Goal: Information Seeking & Learning: Learn about a topic

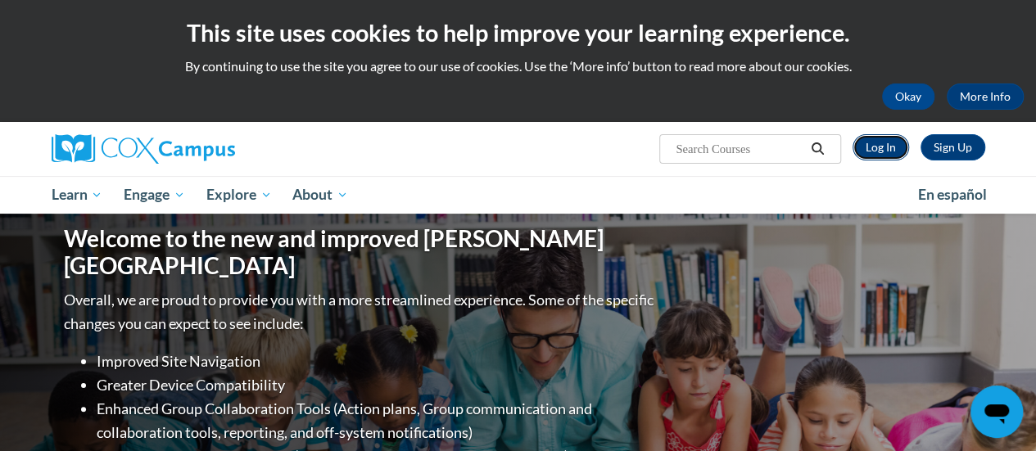
click at [876, 151] on link "Log In" at bounding box center [881, 147] width 57 height 26
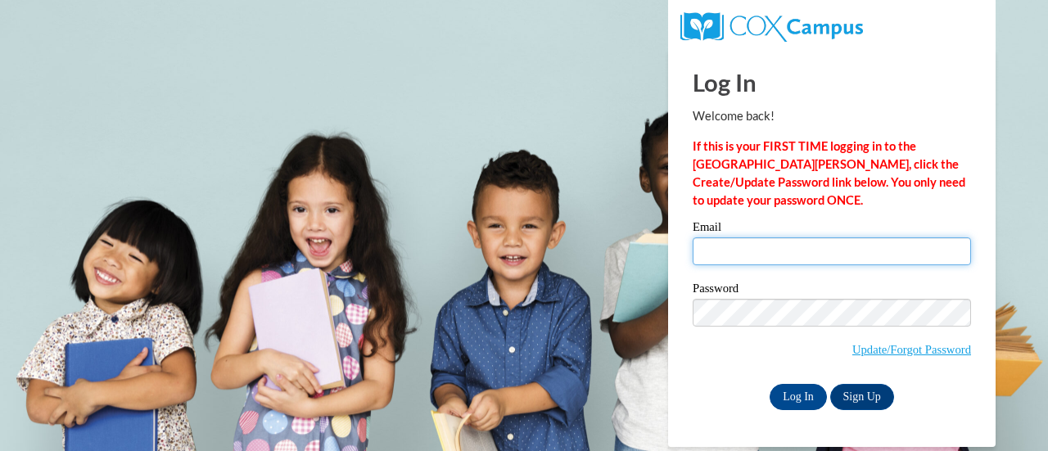
click at [714, 238] on input "Email" at bounding box center [832, 252] width 278 height 28
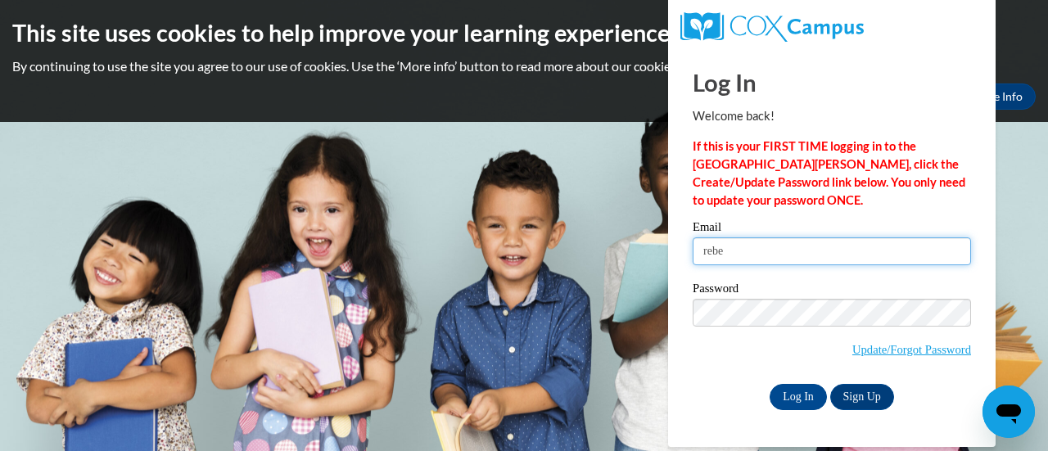
type input "rebecca.bohn@rusd.org"
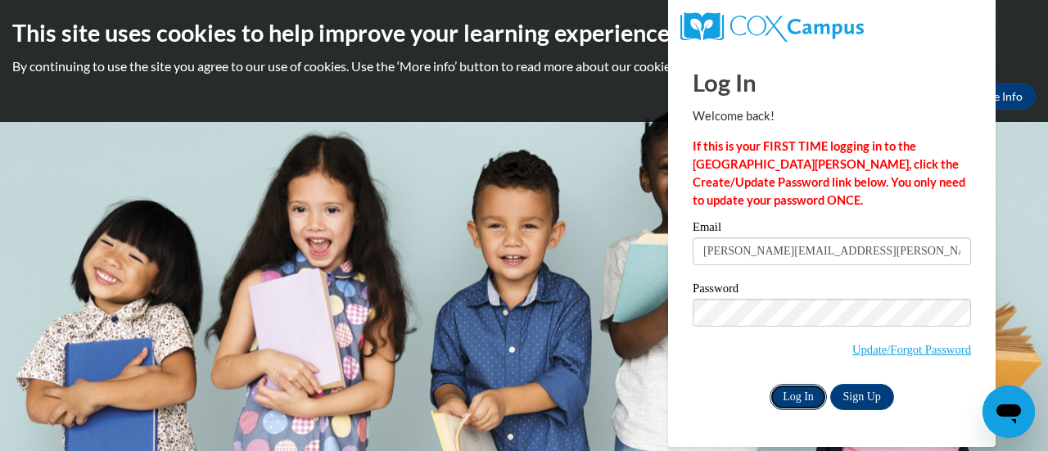
click at [804, 397] on input "Log In" at bounding box center [798, 397] width 57 height 26
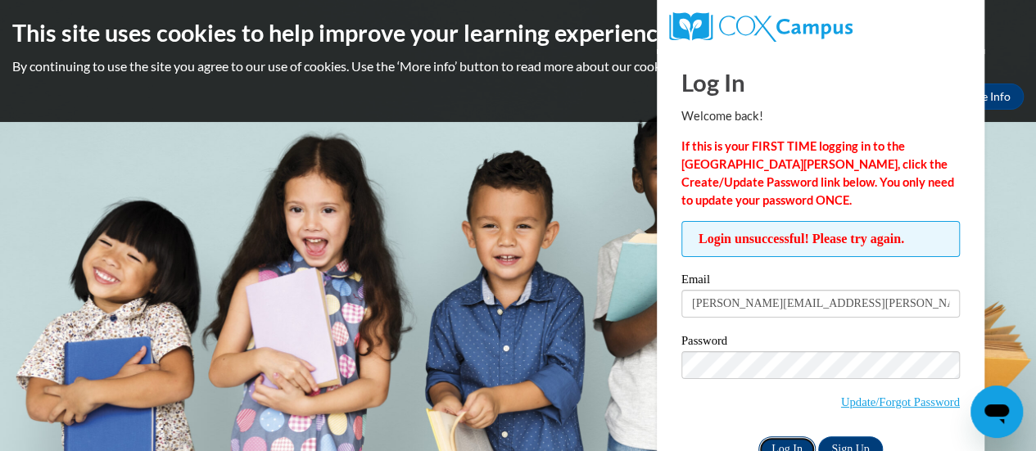
click at [783, 439] on input "Log In" at bounding box center [786, 450] width 57 height 26
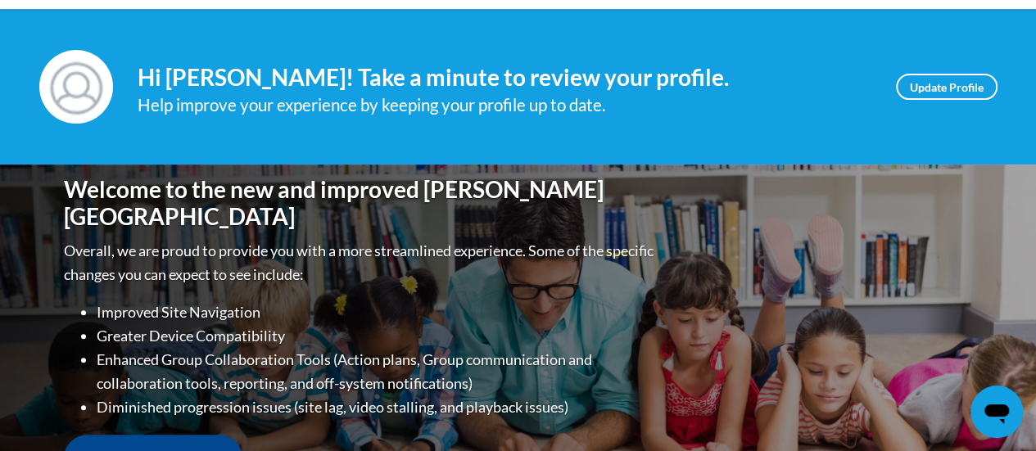
scroll to position [240, 0]
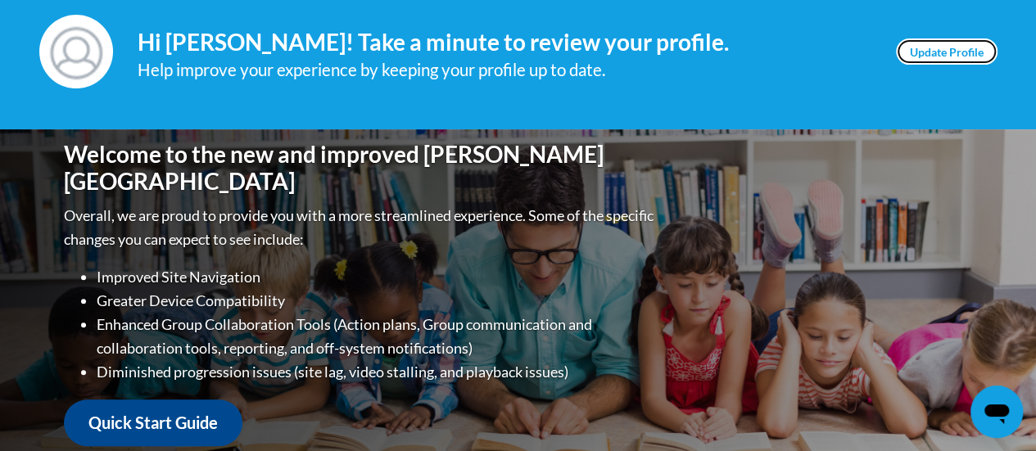
click at [921, 54] on link "Update Profile" at bounding box center [947, 51] width 102 height 26
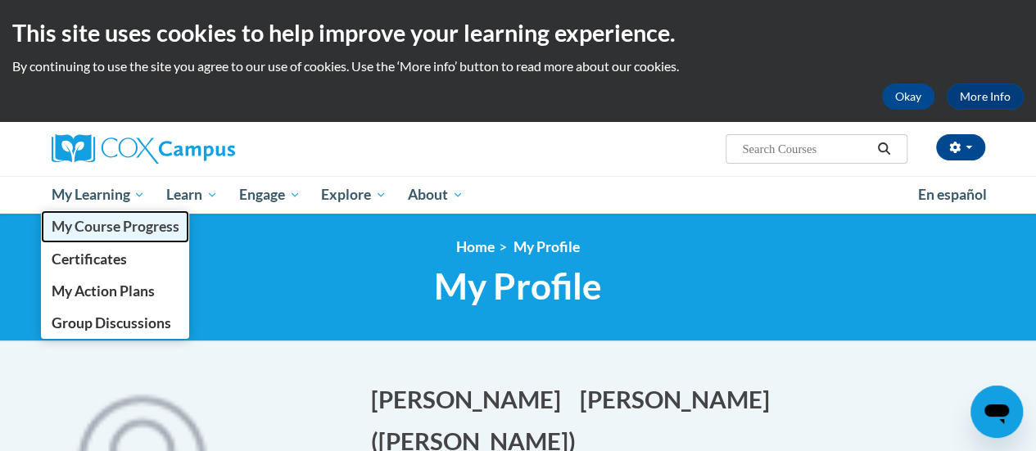
click at [105, 225] on span "My Course Progress" at bounding box center [115, 226] width 128 height 17
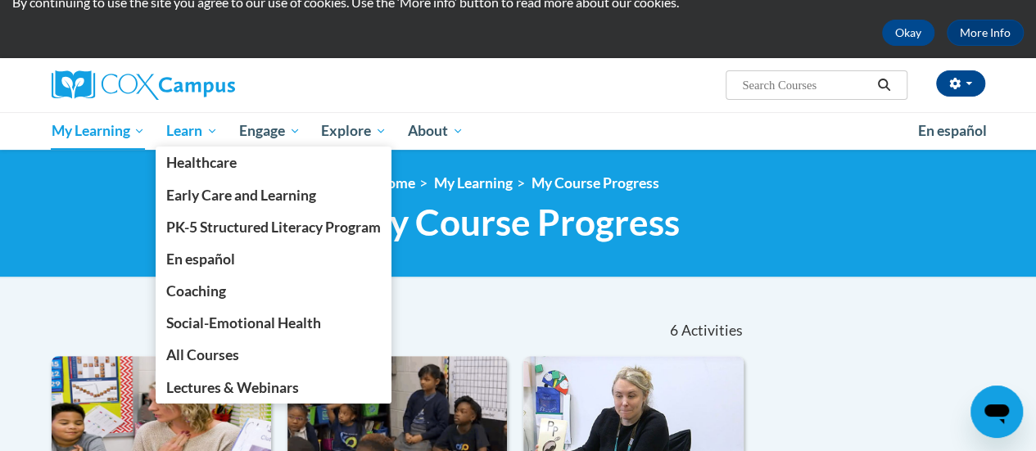
scroll to position [65, 0]
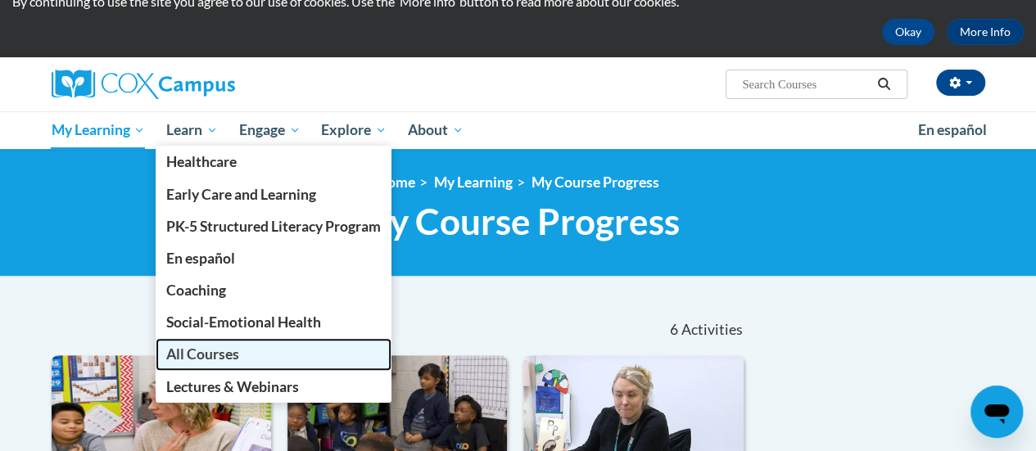
click at [189, 350] on span "All Courses" at bounding box center [202, 354] width 73 height 17
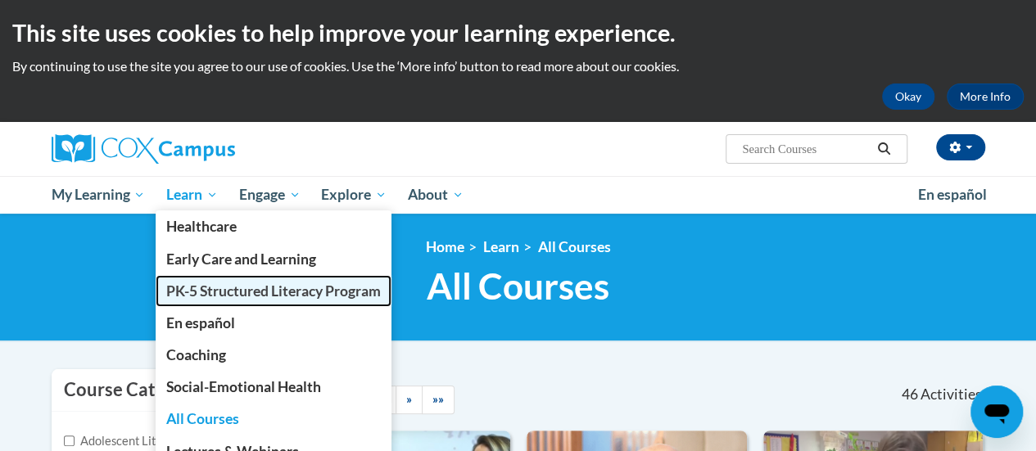
click at [187, 300] on link "PK-5 Structured Literacy Program" at bounding box center [274, 291] width 236 height 32
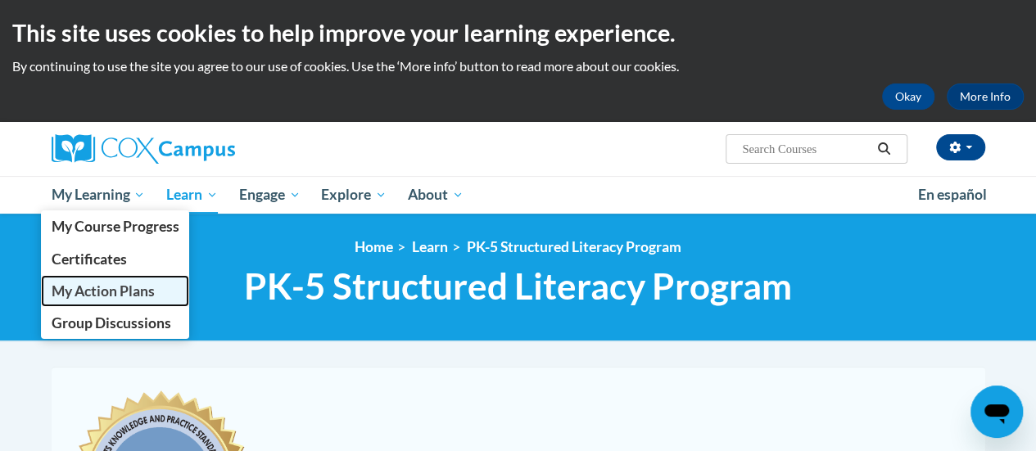
click at [89, 291] on span "My Action Plans" at bounding box center [102, 291] width 103 height 17
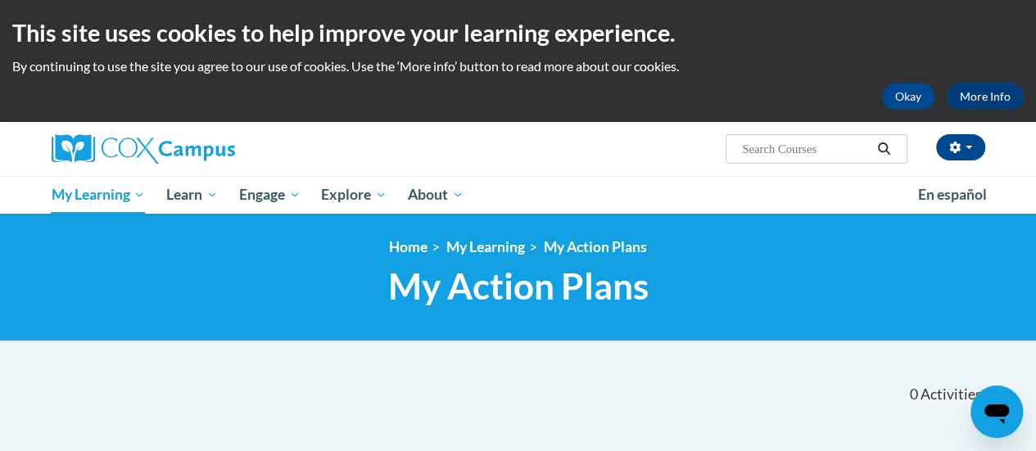
click at [224, 264] on div "<en>My Learning</en><fr>New fr_My Learning</fr><it>New it_My Learning</it><de>N…" at bounding box center [518, 277] width 958 height 78
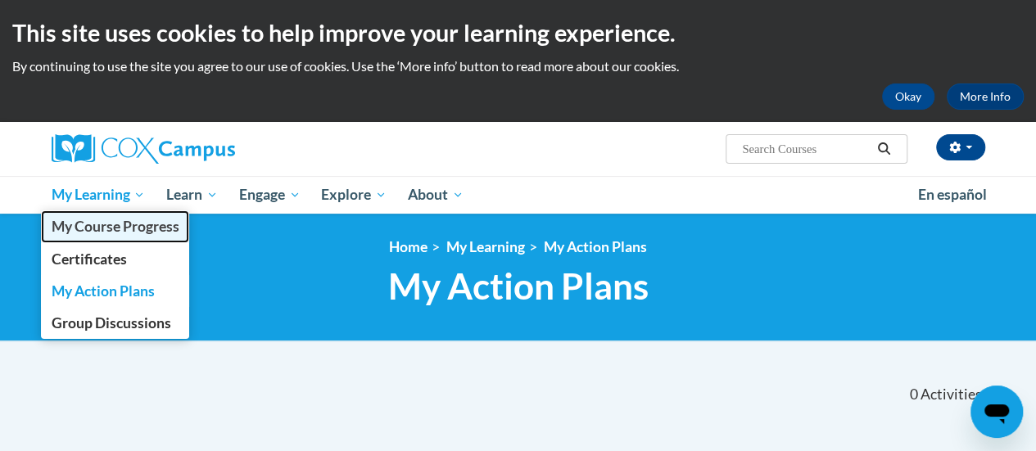
click at [93, 229] on span "My Course Progress" at bounding box center [115, 226] width 128 height 17
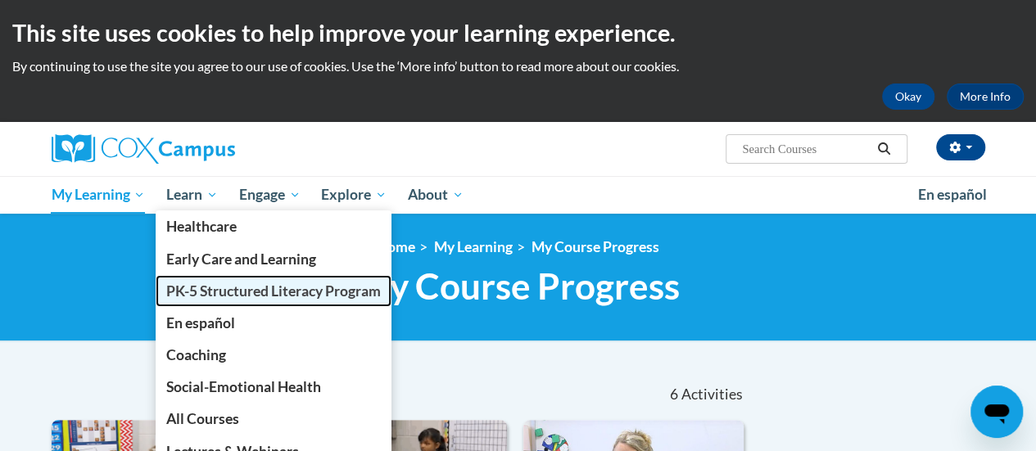
click at [211, 295] on span "PK-5 Structured Literacy Program" at bounding box center [273, 291] width 215 height 17
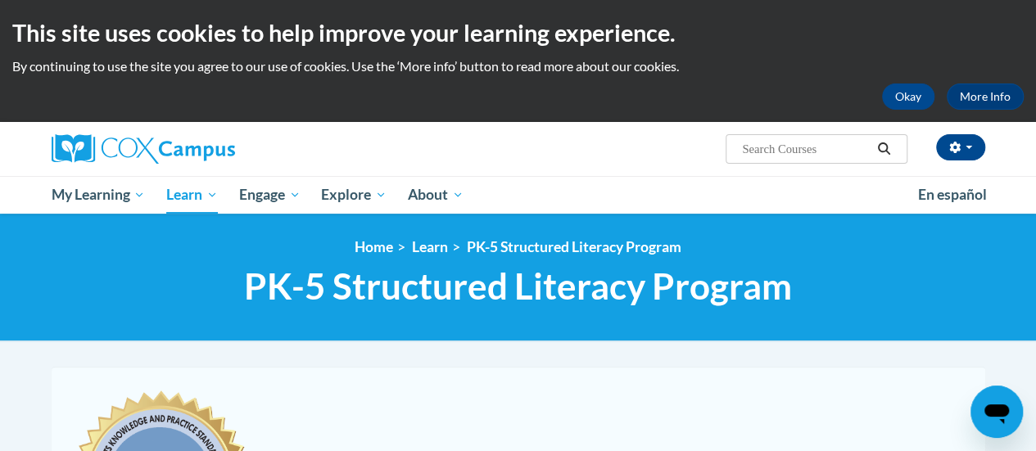
click at [750, 154] on input "Search..." at bounding box center [805, 149] width 131 height 20
type input "teaching writing to K3"
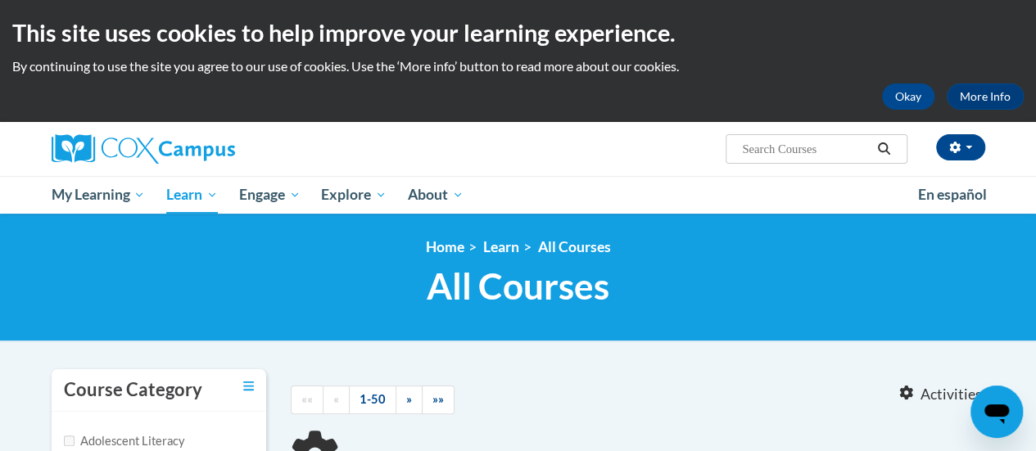
type input "teaching writing to K3"
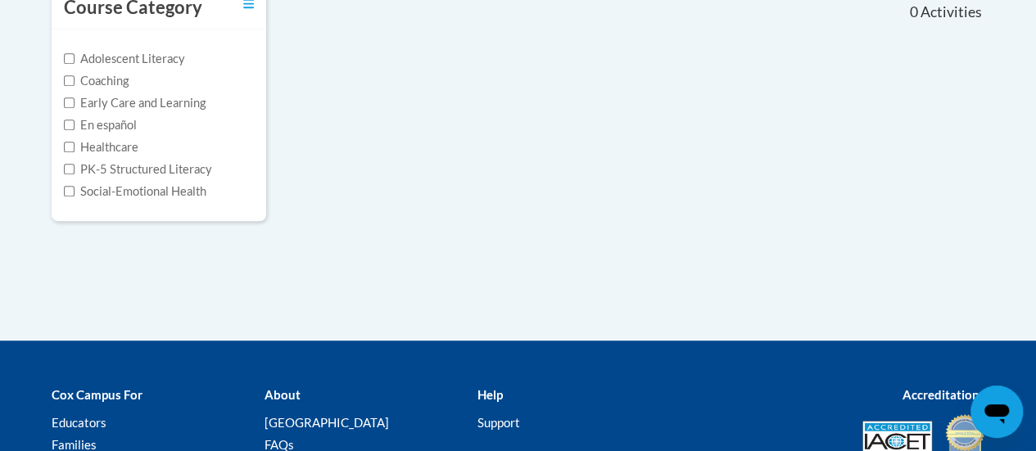
scroll to position [382, 0]
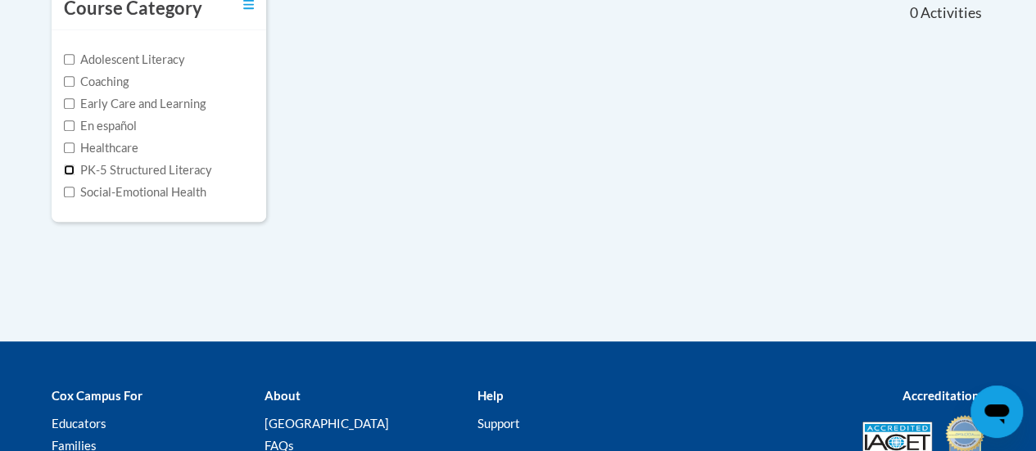
click at [73, 168] on input "PK-5 Structured Literacy" at bounding box center [69, 170] width 11 height 11
checkbox input "true"
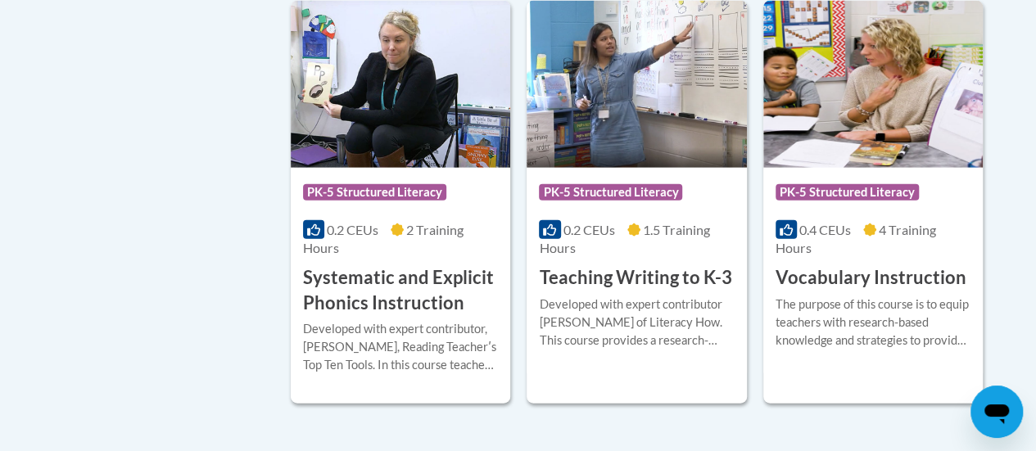
scroll to position [1817, 0]
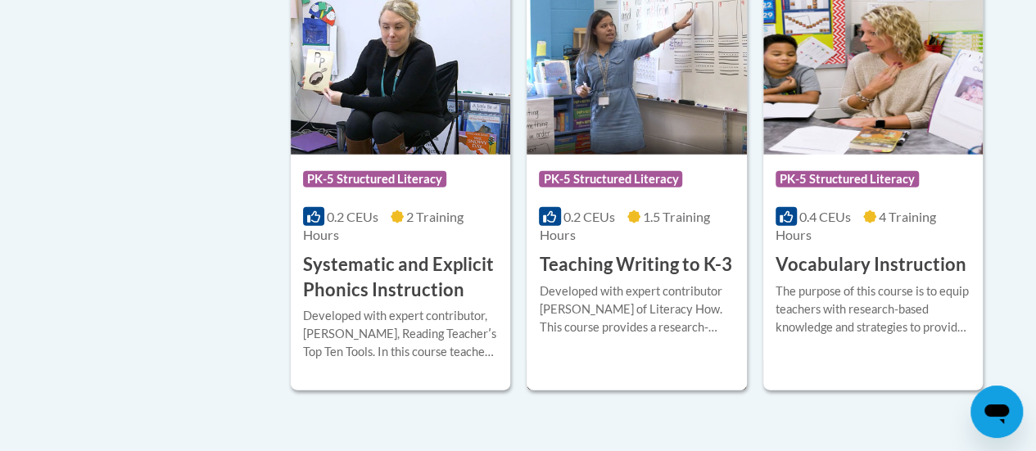
click at [717, 180] on div "Course Category: PK-5 Structured Literacy" at bounding box center [636, 181] width 195 height 37
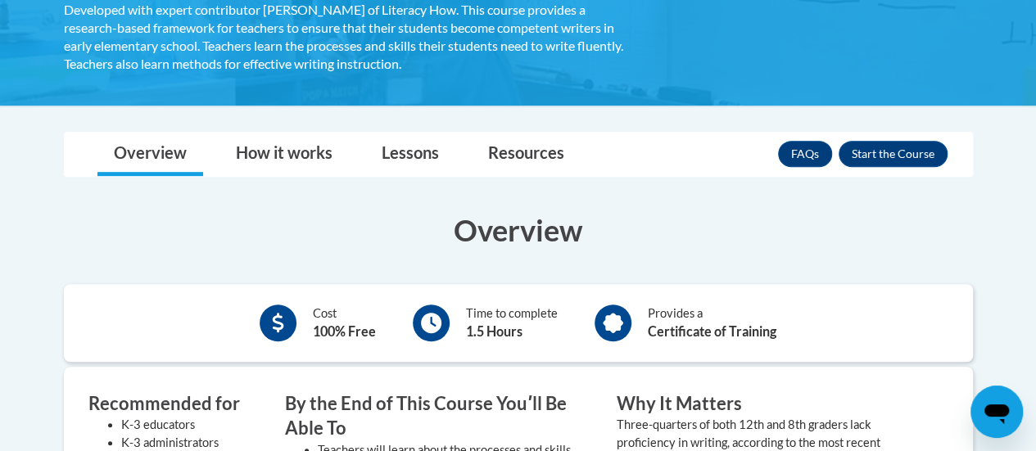
scroll to position [341, 0]
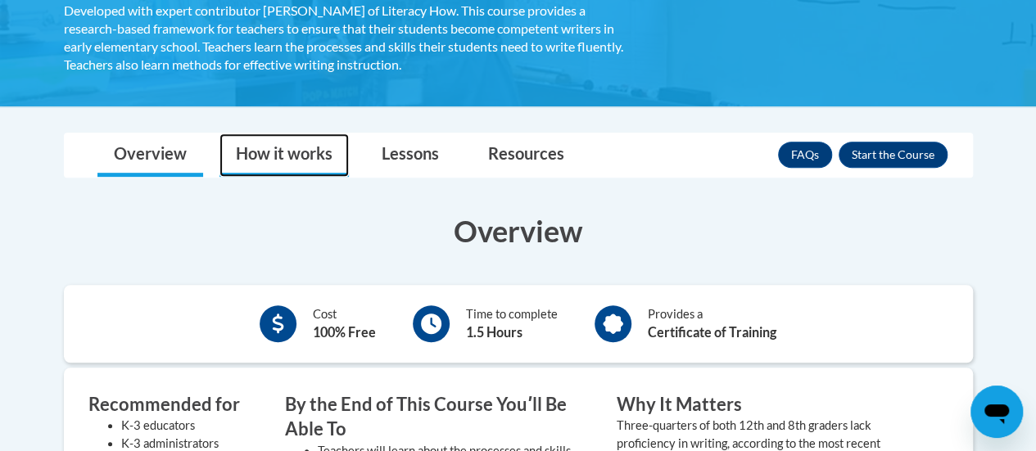
click at [298, 160] on link "How it works" at bounding box center [284, 155] width 129 height 43
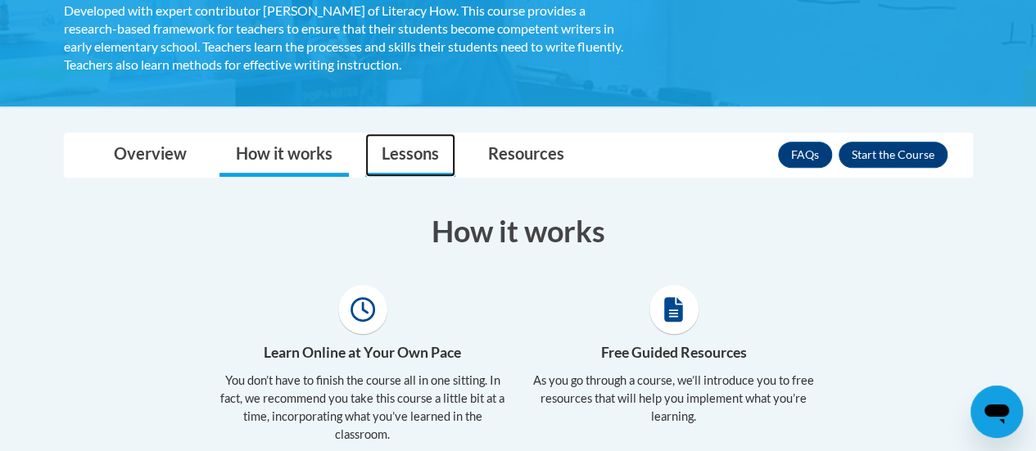
click at [393, 154] on link "Lessons" at bounding box center [410, 155] width 90 height 43
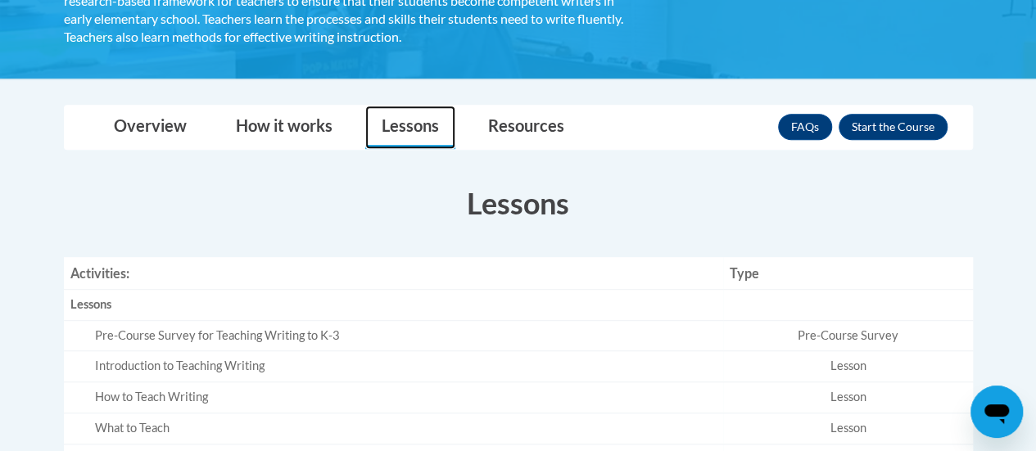
scroll to position [364, 0]
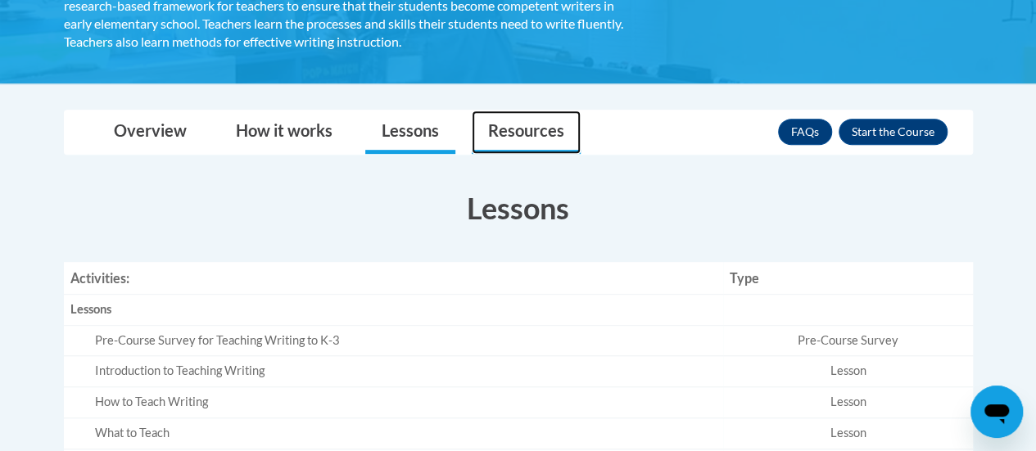
click at [513, 130] on link "Resources" at bounding box center [526, 132] width 109 height 43
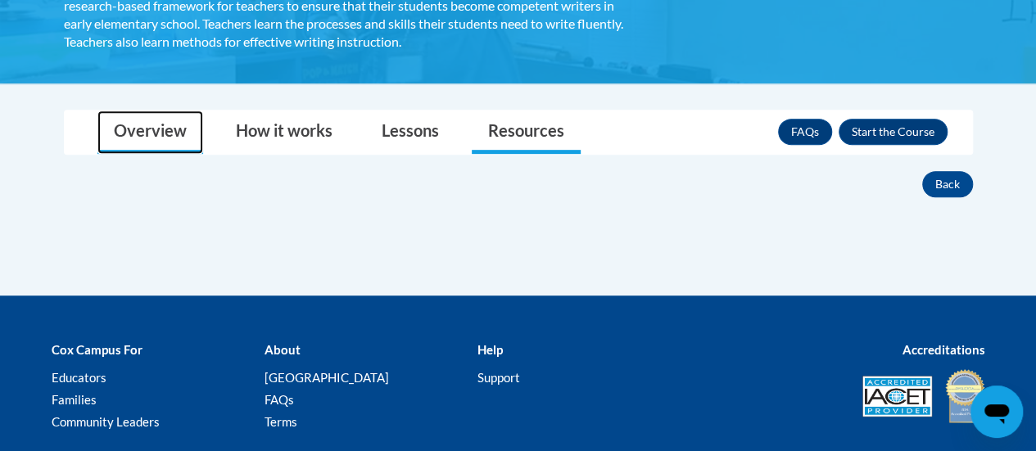
click at [147, 138] on link "Overview" at bounding box center [150, 132] width 106 height 43
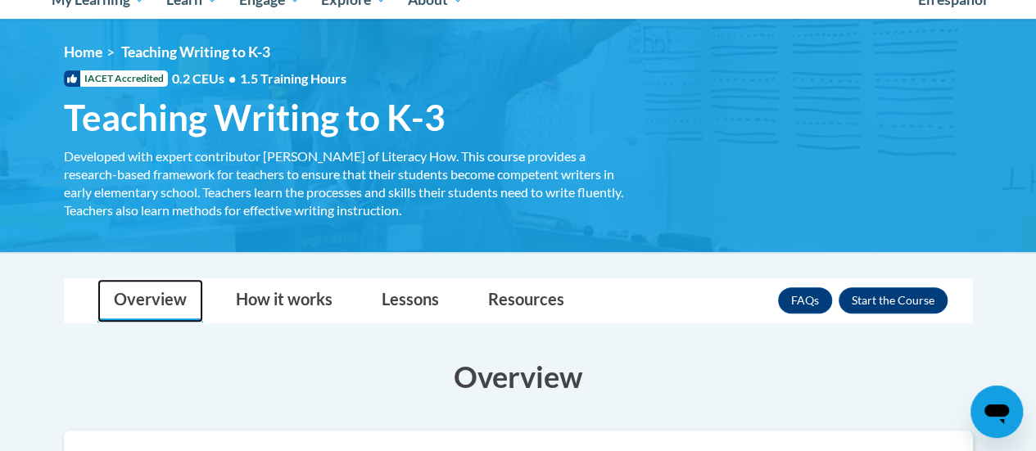
scroll to position [129, 0]
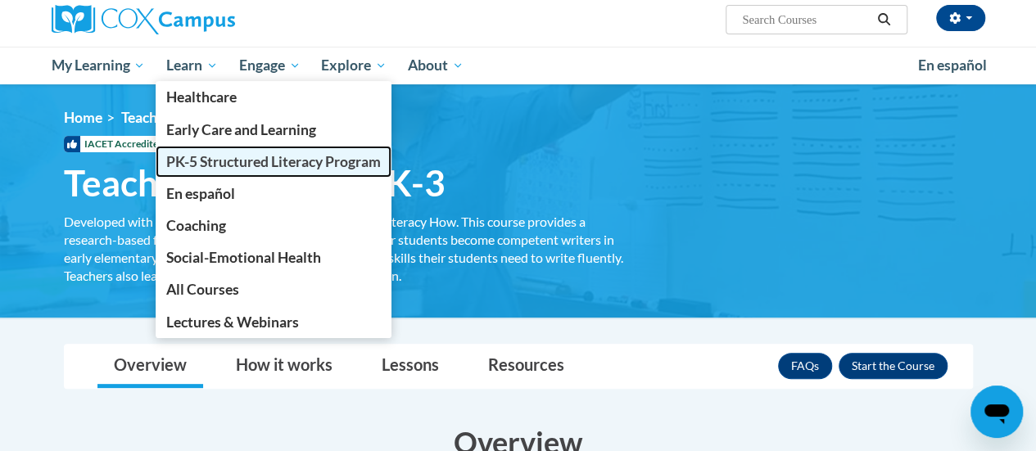
click at [215, 157] on span "PK-5 Structured Literacy Program" at bounding box center [273, 161] width 215 height 17
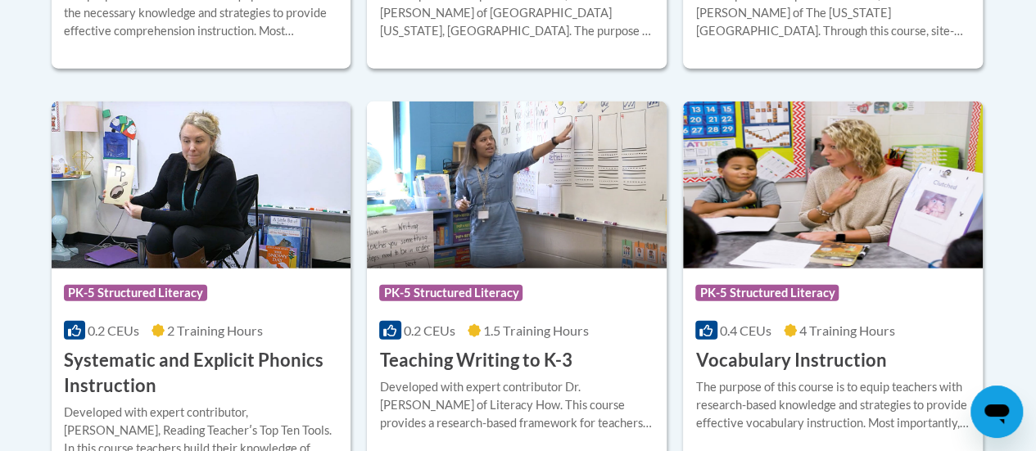
scroll to position [1955, 0]
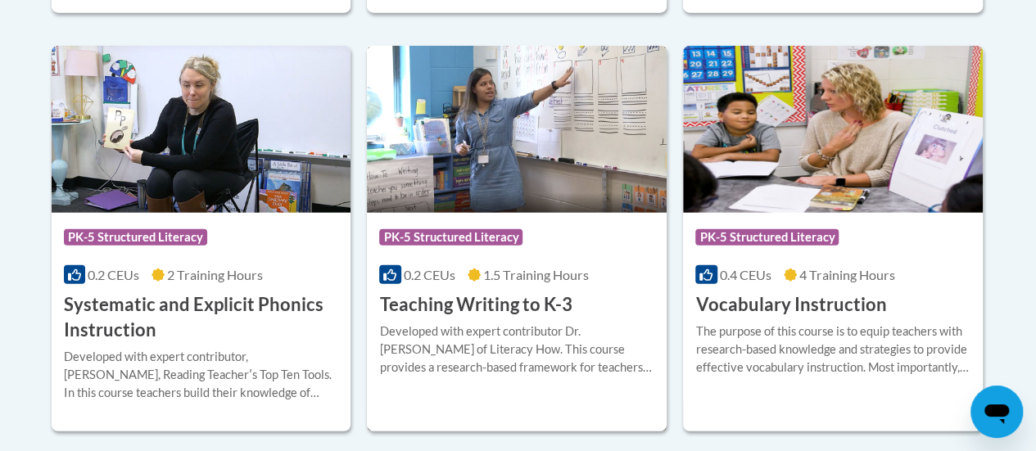
click at [503, 230] on span "PK-5 Structured Literacy" at bounding box center [450, 237] width 143 height 16
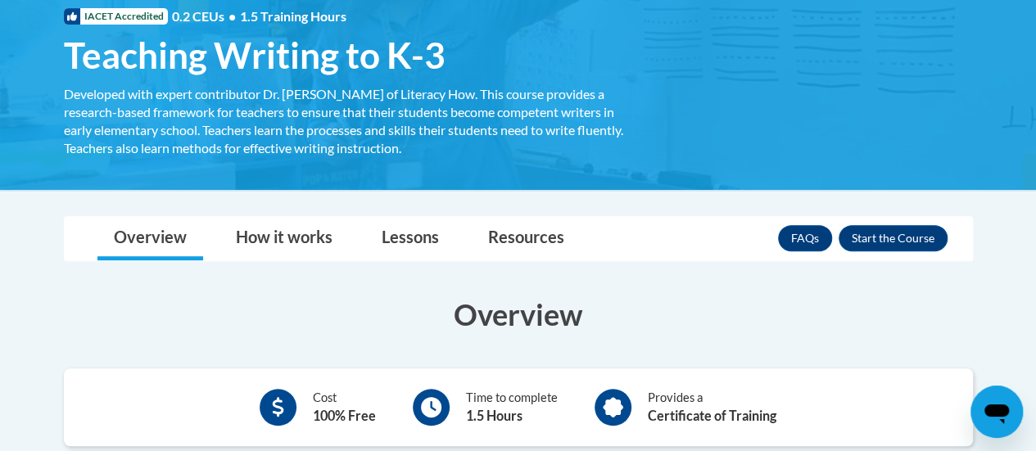
scroll to position [258, 0]
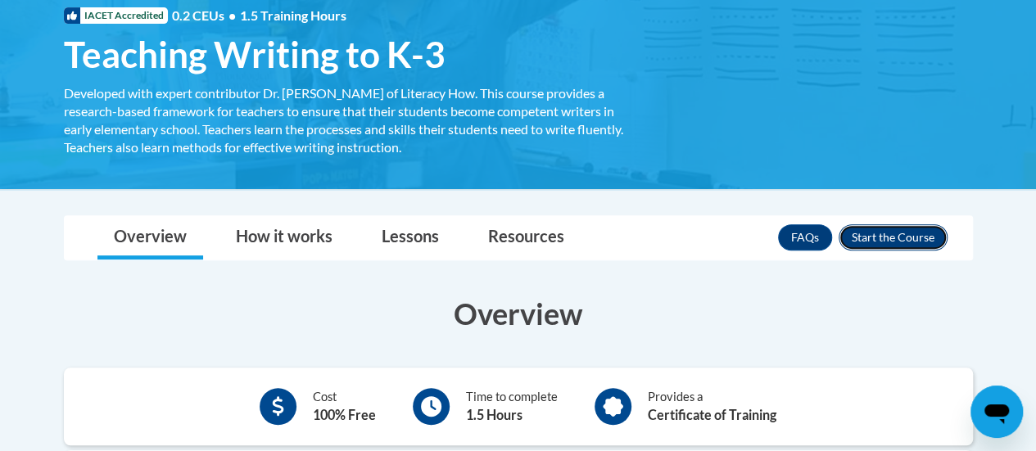
click at [871, 235] on button "Enroll" at bounding box center [893, 237] width 109 height 26
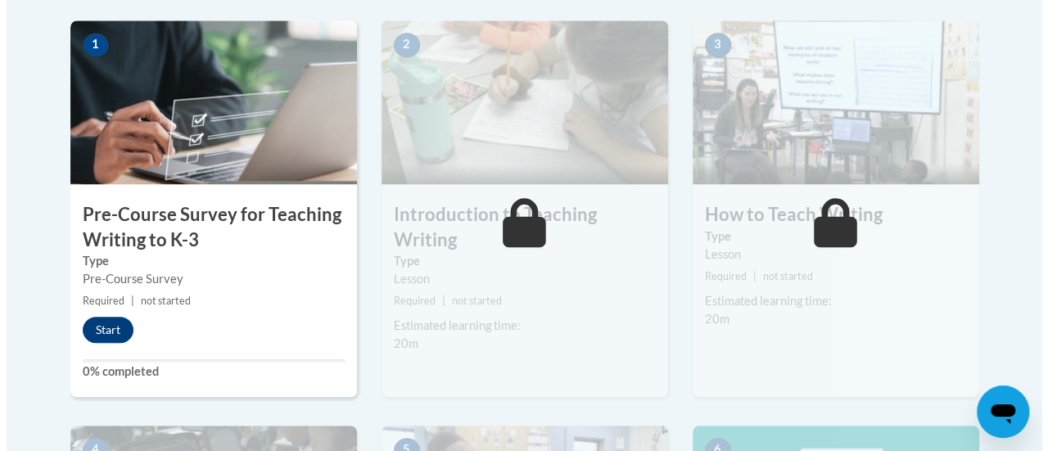
scroll to position [531, 0]
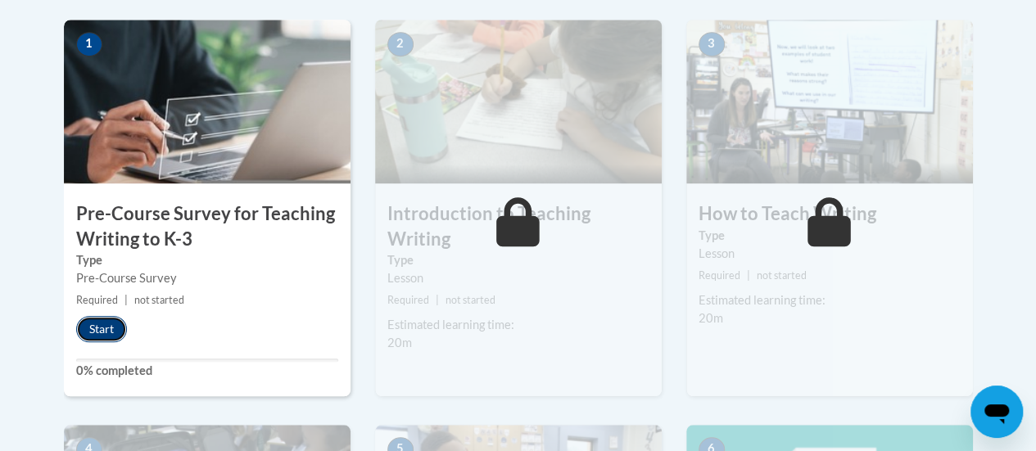
click at [108, 337] on button "Start" at bounding box center [101, 329] width 51 height 26
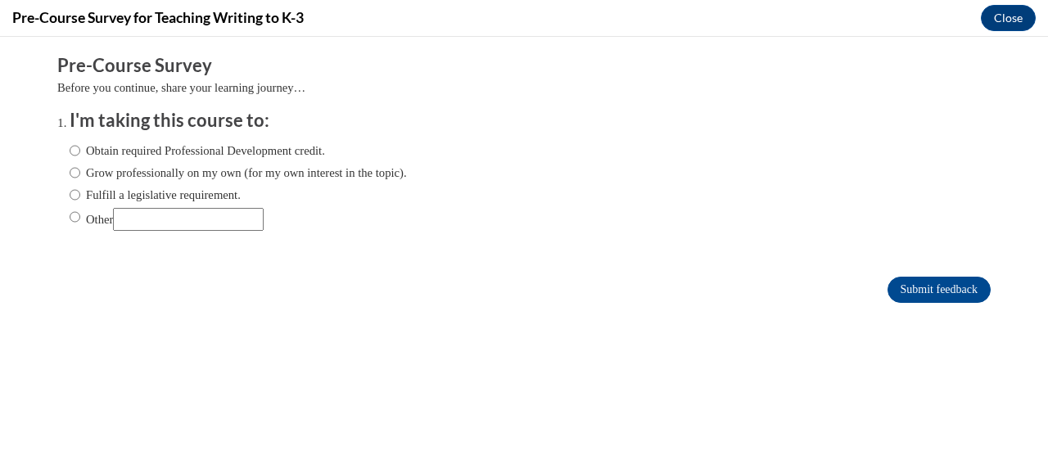
scroll to position [0, 0]
click at [70, 147] on input "Obtain required Professional Development credit." at bounding box center [75, 151] width 11 height 18
radio input "true"
click at [898, 285] on input "Submit feedback" at bounding box center [939, 290] width 103 height 26
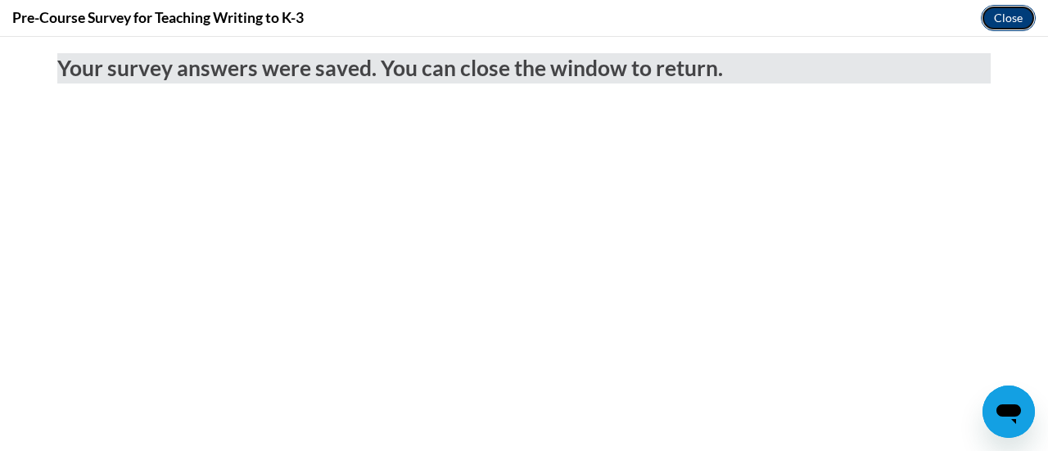
click at [1002, 16] on button "Close" at bounding box center [1008, 18] width 55 height 26
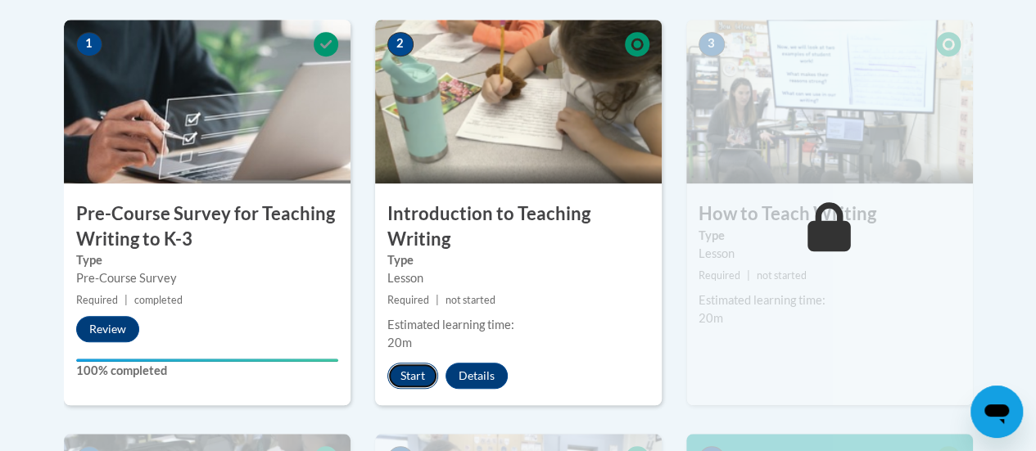
click at [410, 371] on button "Start" at bounding box center [412, 376] width 51 height 26
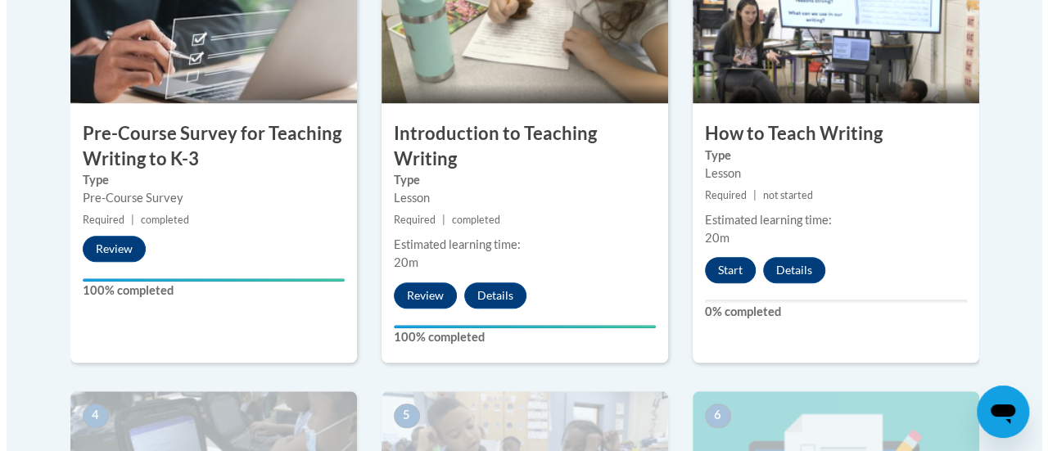
scroll to position [627, 0]
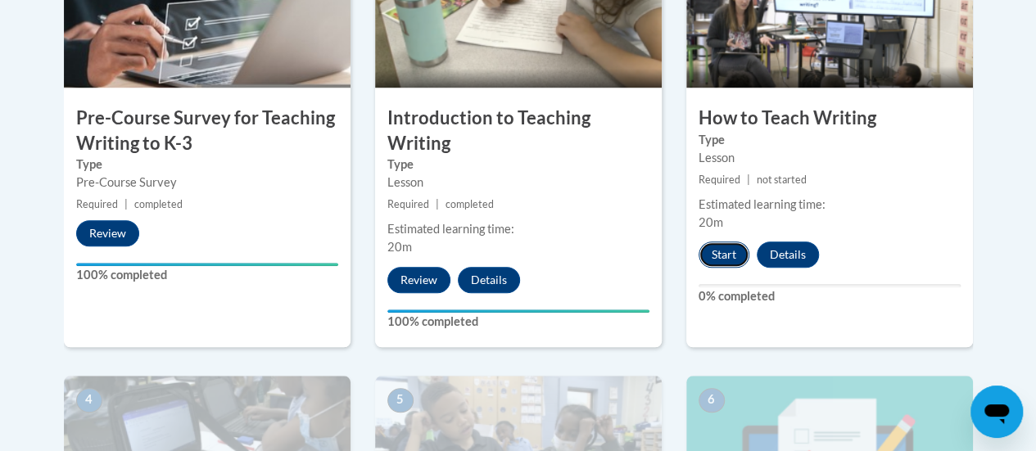
click at [726, 246] on button "Start" at bounding box center [724, 255] width 51 height 26
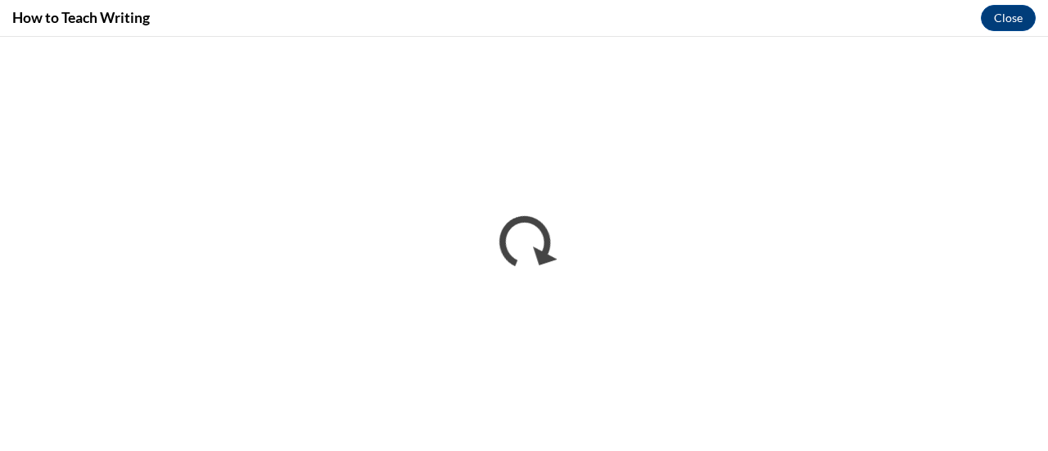
scroll to position [0, 0]
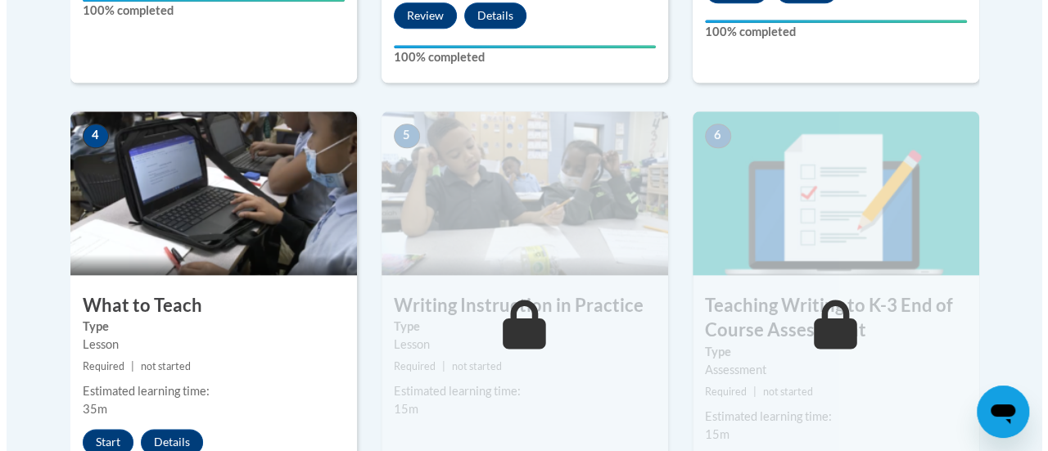
scroll to position [899, 0]
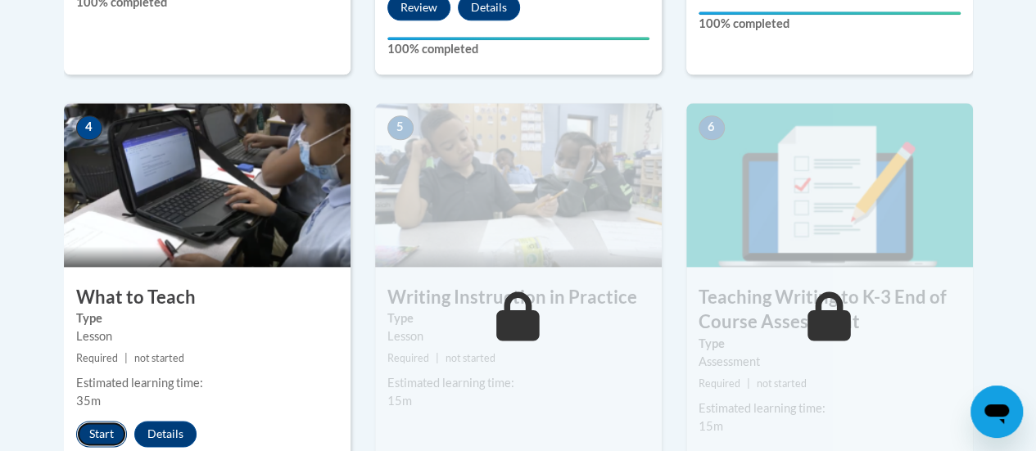
click at [101, 441] on button "Start" at bounding box center [101, 434] width 51 height 26
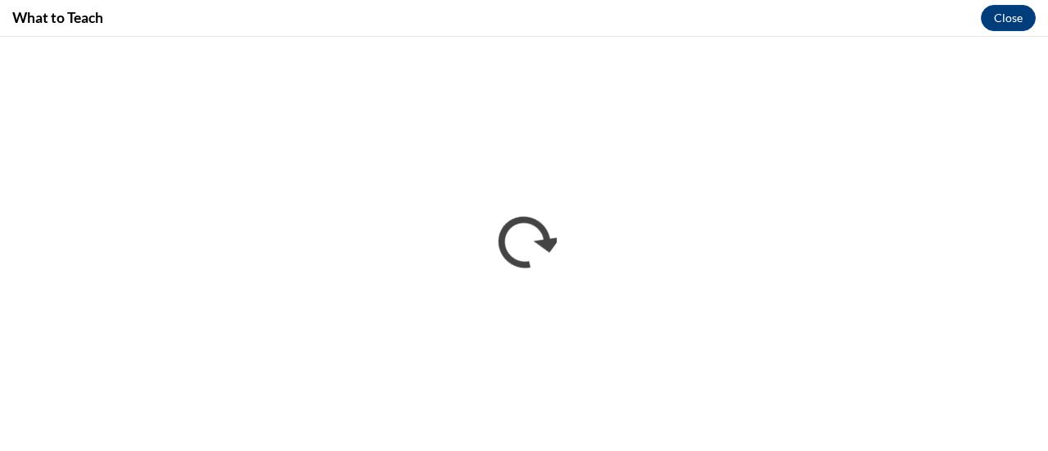
scroll to position [0, 0]
